Goal: Task Accomplishment & Management: Complete application form

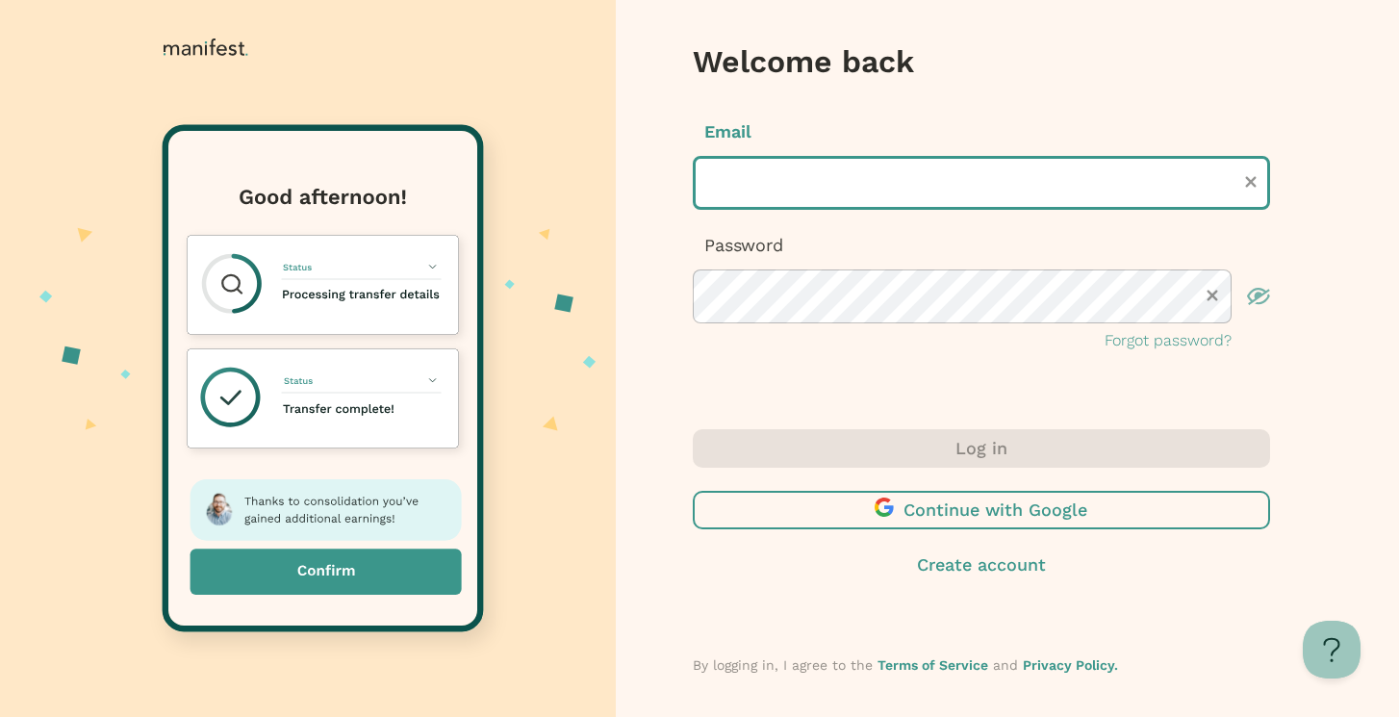
click at [760, 190] on input "text" at bounding box center [981, 183] width 577 height 54
type input "**********"
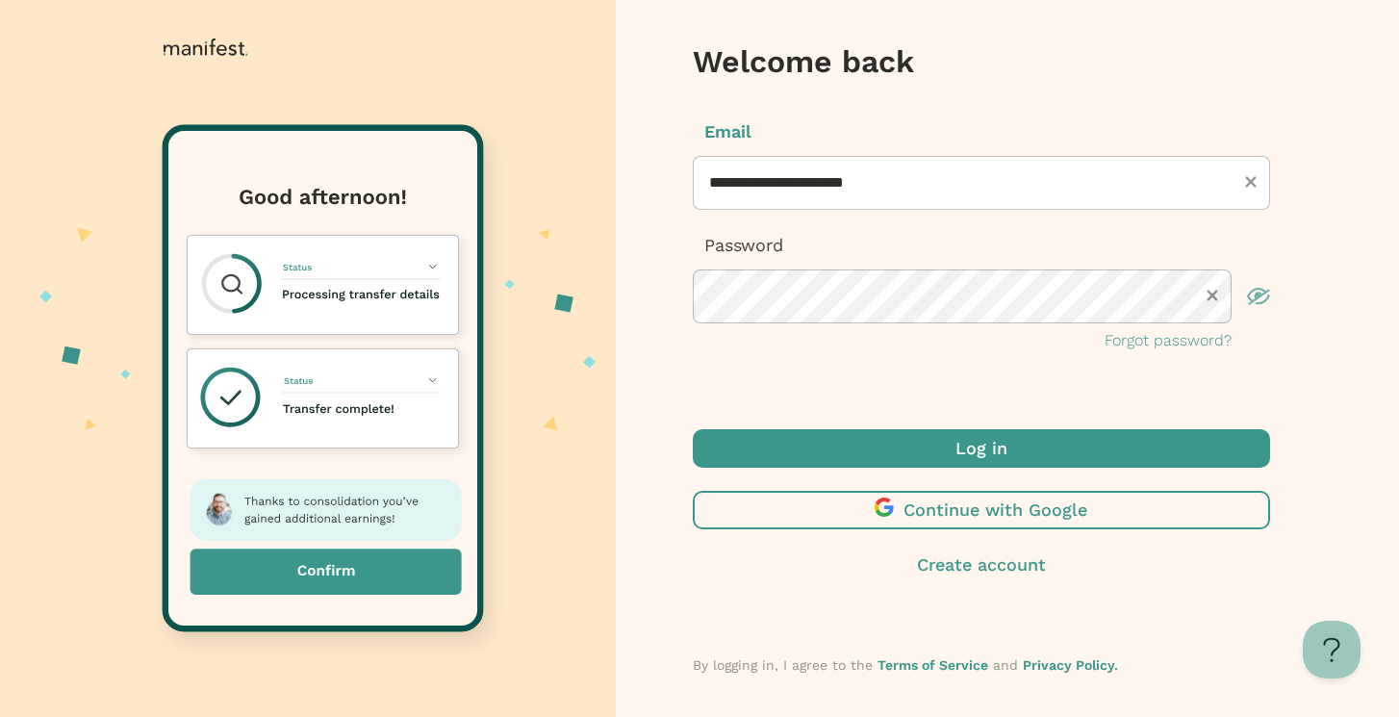
click at [921, 455] on span "submit" at bounding box center [981, 448] width 577 height 38
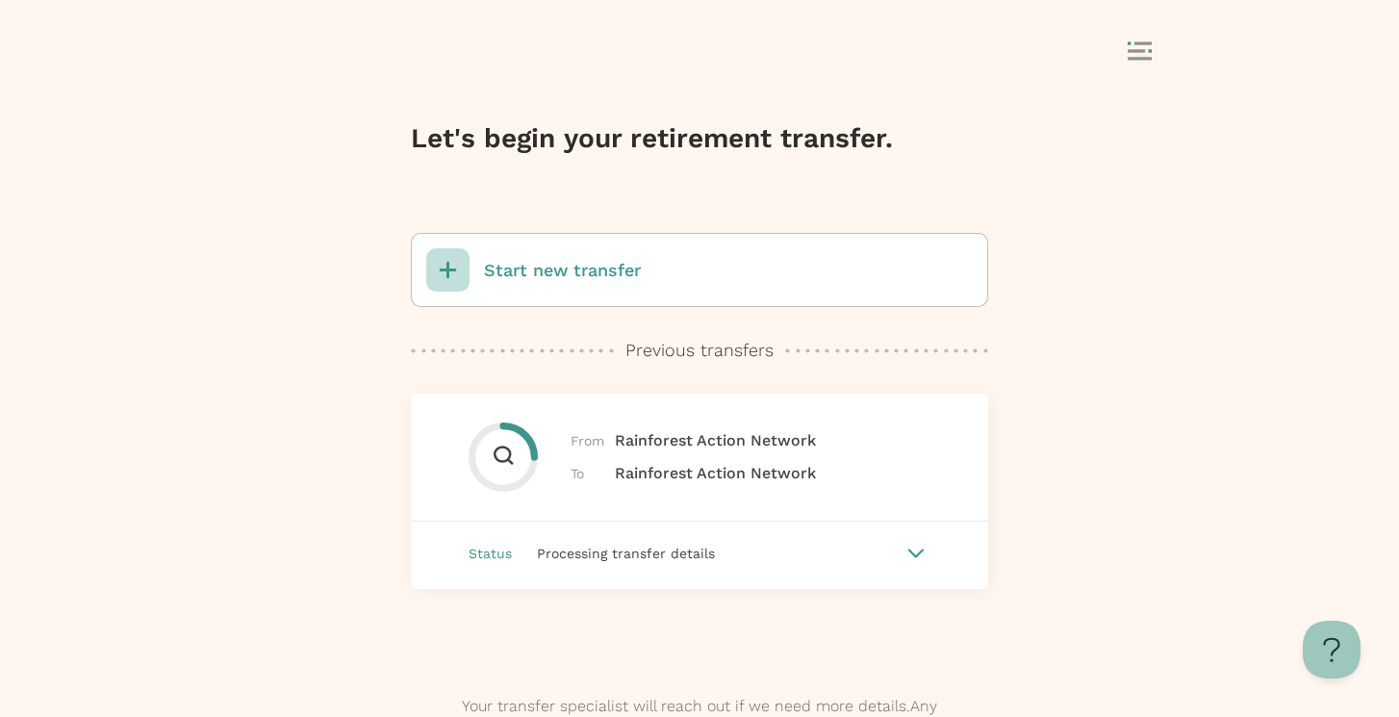
click at [915, 547] on div at bounding box center [916, 553] width 23 height 23
